Goal: Task Accomplishment & Management: Use online tool/utility

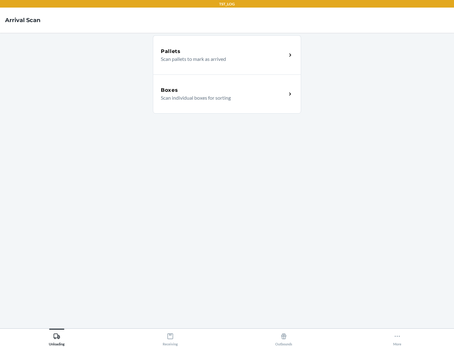
click at [223, 90] on div "Boxes" at bounding box center [224, 90] width 126 height 8
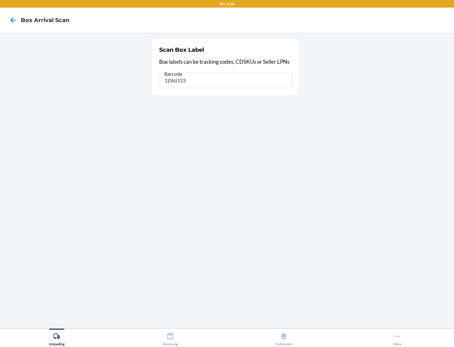
type input "1ZAti123"
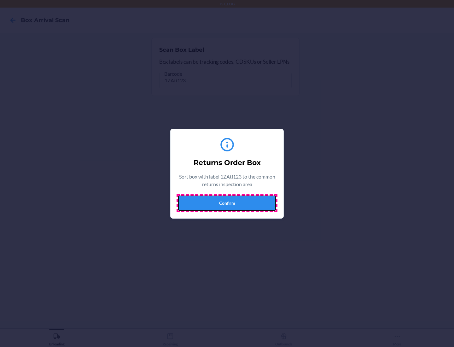
click at [227, 203] on button "Confirm" at bounding box center [227, 202] width 98 height 15
